Goal: Find specific page/section: Find specific page/section

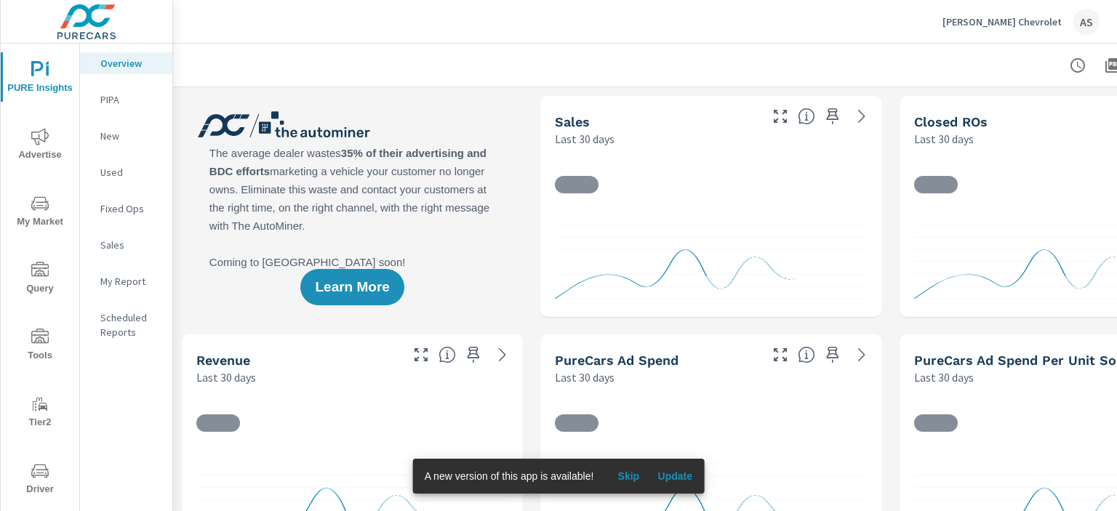
click at [33, 487] on span "Driver" at bounding box center [40, 481] width 70 height 36
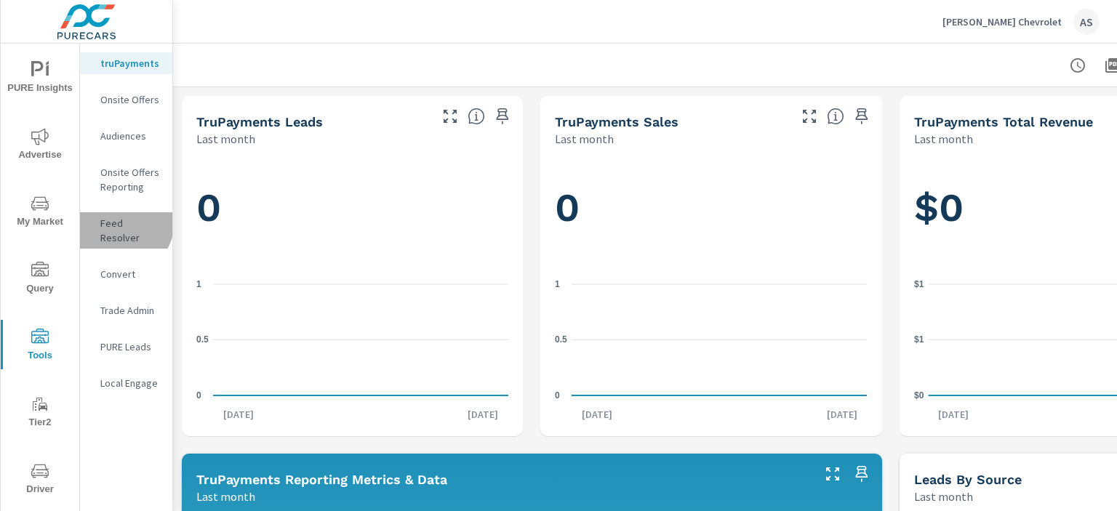
click at [116, 221] on p "Feed Resolver" at bounding box center [130, 230] width 60 height 29
